Goal: Task Accomplishment & Management: Use online tool/utility

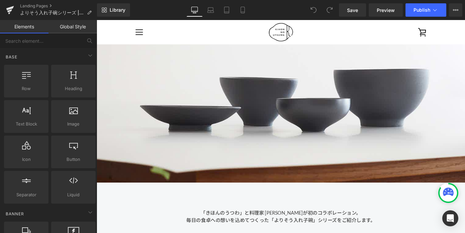
scroll to position [61, 0]
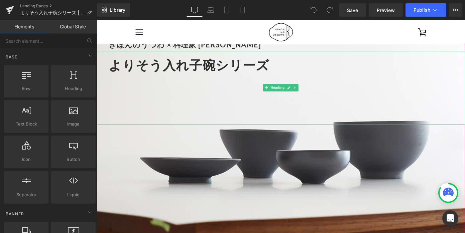
click at [285, 80] on h1 "よりそう入れ子碗シリーズ" at bounding box center [302, 69] width 384 height 25
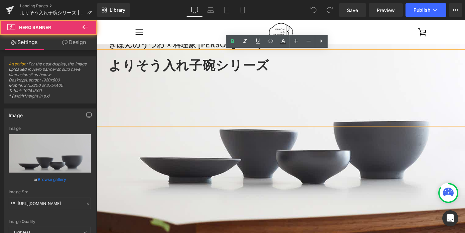
click at [267, 163] on div "きほんのうつわ × 料理家 長谷川あかり Heading よりそう入れ子碗シリーズ Heading" at bounding box center [299, 121] width 404 height 270
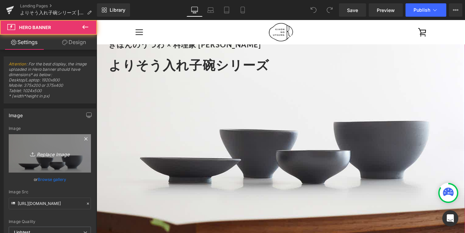
click at [62, 150] on icon "Replace Image" at bounding box center [49, 153] width 53 height 8
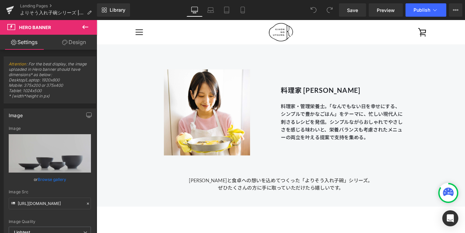
scroll to position [6678, 0]
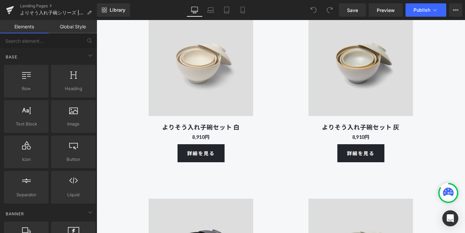
scroll to position [2075, 0]
